Goal: Task Accomplishment & Management: Use online tool/utility

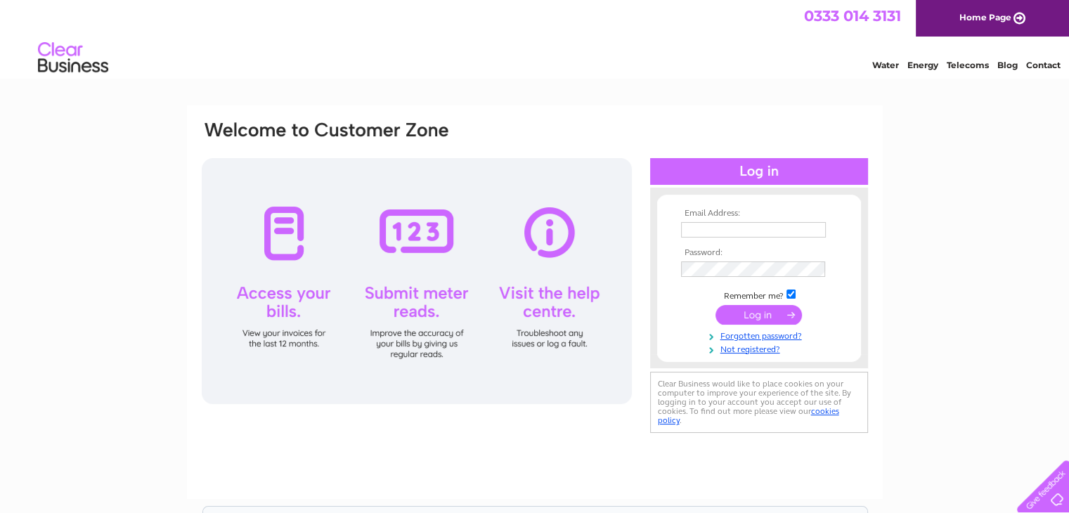
type input "appellationwines@gmail.com"
click at [748, 318] on input "submit" at bounding box center [758, 315] width 86 height 20
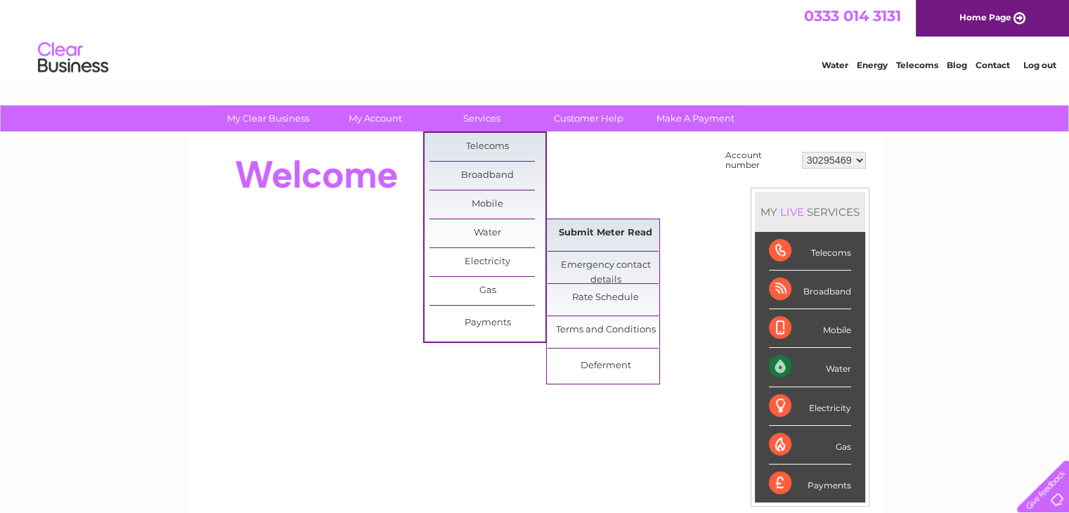
click at [576, 229] on link "Submit Meter Read" at bounding box center [605, 233] width 116 height 28
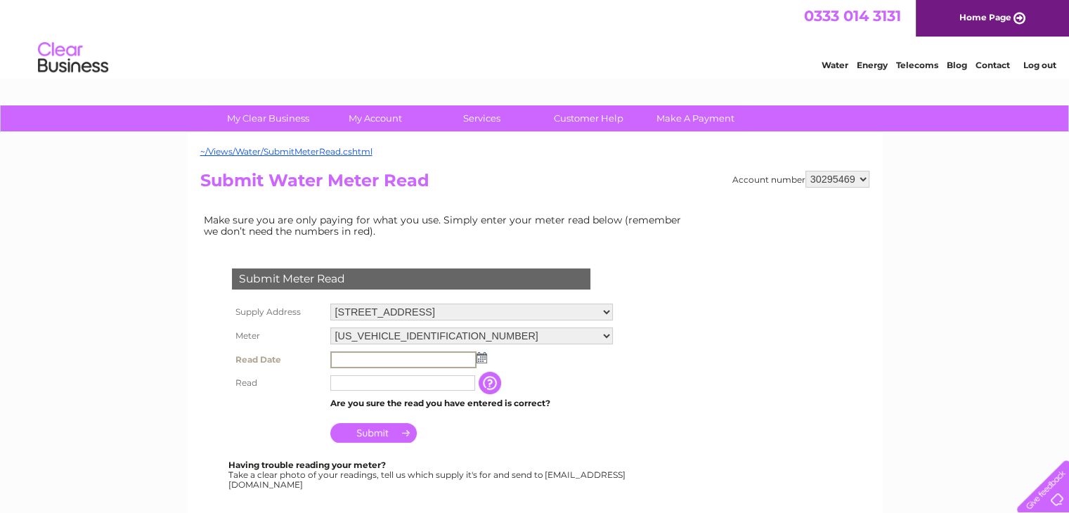
click at [427, 360] on input "text" at bounding box center [403, 359] width 146 height 17
click at [479, 358] on img at bounding box center [481, 357] width 11 height 11
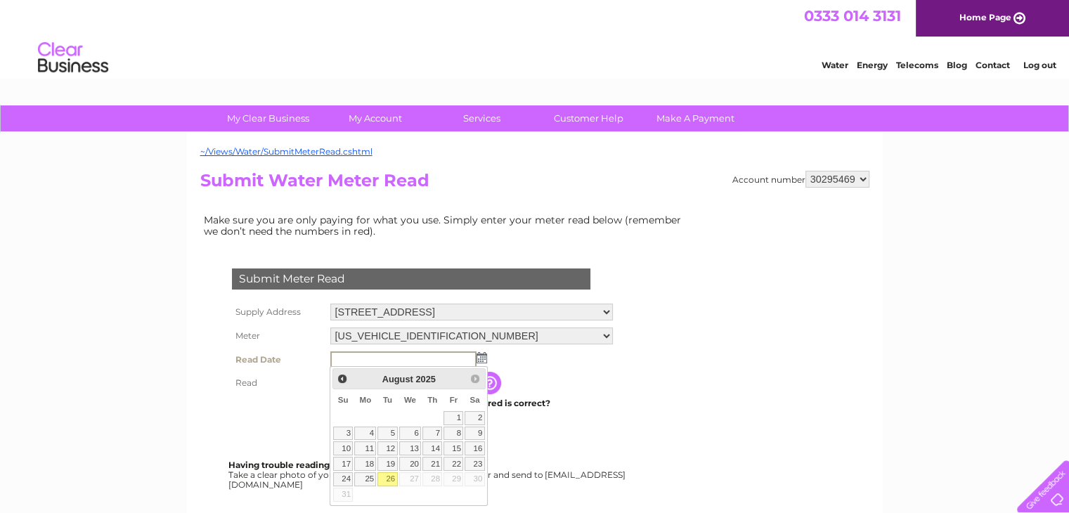
click at [388, 481] on link "26" at bounding box center [387, 479] width 20 height 14
type input "[DATE]"
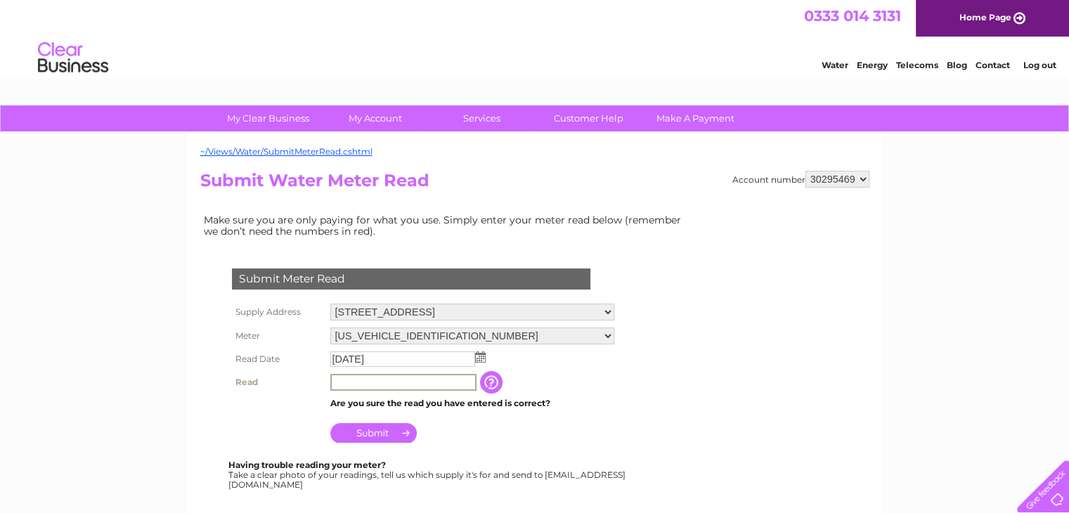
click at [413, 381] on input "text" at bounding box center [403, 382] width 146 height 17
type input "00223"
click at [453, 441] on td "Submit" at bounding box center [472, 428] width 290 height 34
click at [376, 429] on input "Submit" at bounding box center [373, 432] width 86 height 20
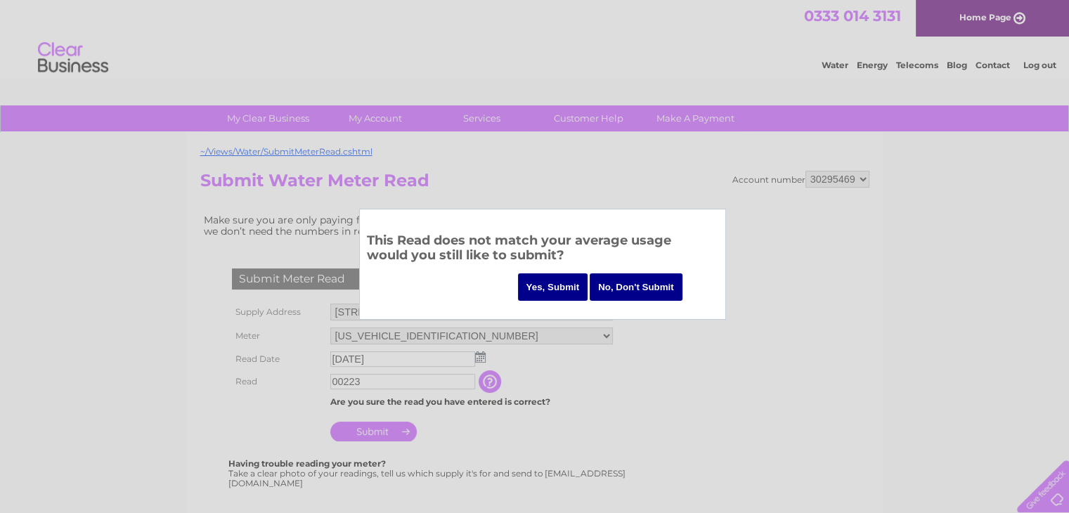
click at [389, 373] on div at bounding box center [534, 256] width 1069 height 513
click at [557, 292] on input "Yes, Submit" at bounding box center [553, 286] width 70 height 27
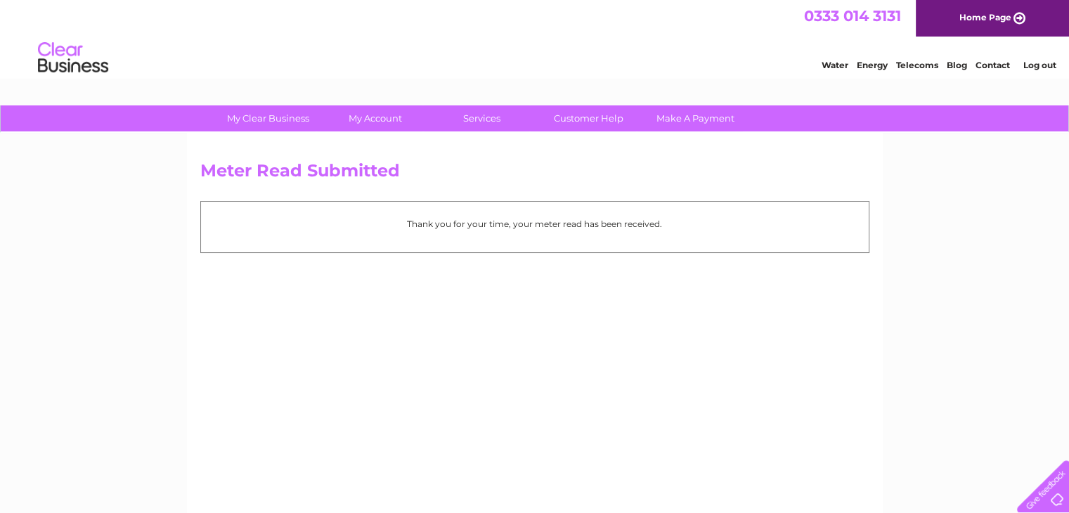
click at [829, 65] on link "Water" at bounding box center [834, 65] width 27 height 11
